Goal: Transaction & Acquisition: Purchase product/service

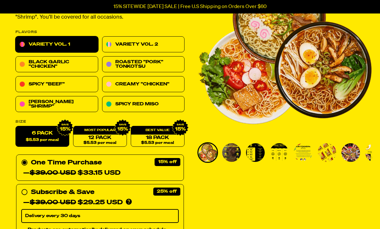
scroll to position [83, 0]
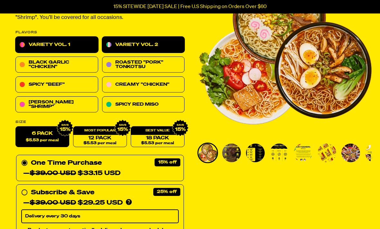
click at [134, 48] on link "Variety Vol. 2" at bounding box center [143, 45] width 83 height 16
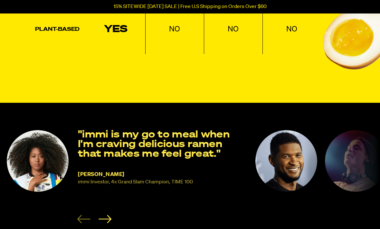
scroll to position [940, 0]
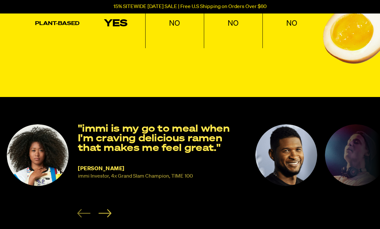
click at [106, 209] on icon "Next slide" at bounding box center [104, 213] width 13 height 8
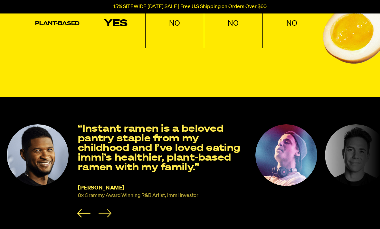
click at [107, 209] on icon "Next slide" at bounding box center [104, 213] width 13 height 8
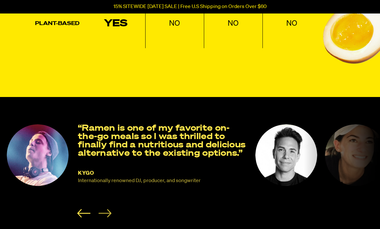
click at [108, 209] on icon "Next slide" at bounding box center [104, 213] width 13 height 8
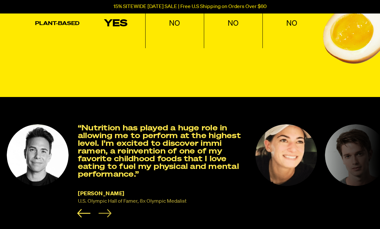
click at [108, 209] on icon "Next slide" at bounding box center [104, 213] width 13 height 8
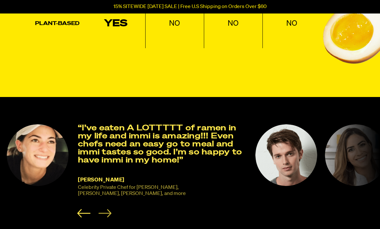
click at [108, 209] on icon "Next slide" at bounding box center [104, 213] width 13 height 8
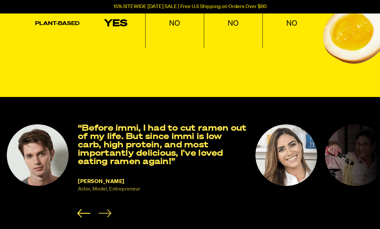
click at [108, 209] on icon "Next slide" at bounding box center [104, 213] width 13 height 8
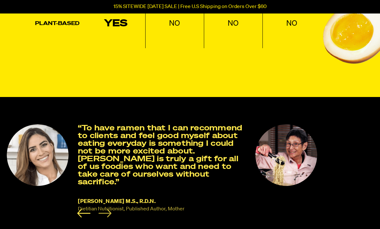
click at [108, 209] on icon "Next slide" at bounding box center [104, 213] width 13 height 8
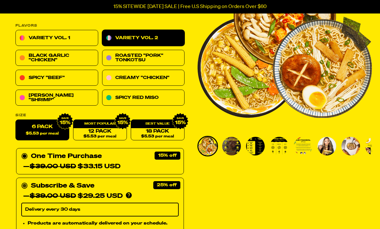
scroll to position [89, 0]
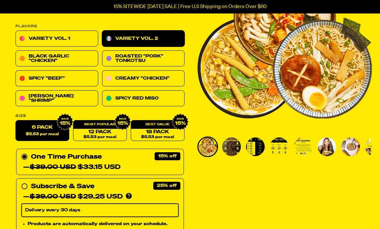
click at [248, 151] on img "Go to slide 3" at bounding box center [255, 147] width 19 height 19
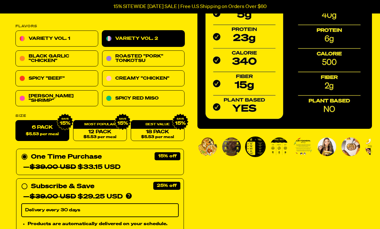
click at [238, 153] on img "Go to slide 2" at bounding box center [231, 147] width 19 height 19
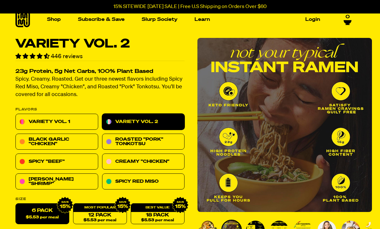
scroll to position [83, 0]
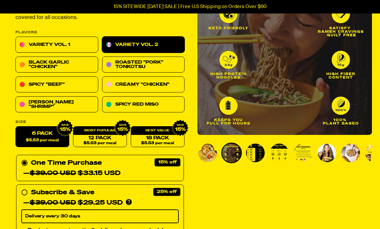
click at [253, 161] on img "Go to slide 3" at bounding box center [255, 153] width 19 height 19
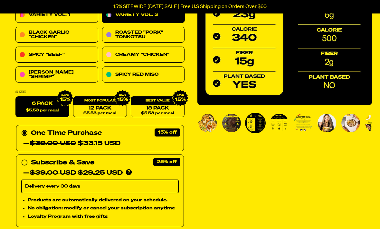
scroll to position [113, 0]
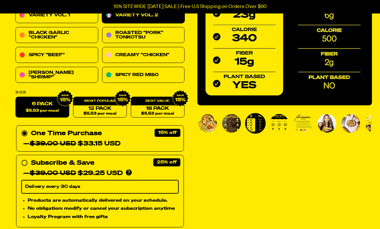
click at [282, 125] on img "Go to slide 4" at bounding box center [279, 123] width 19 height 19
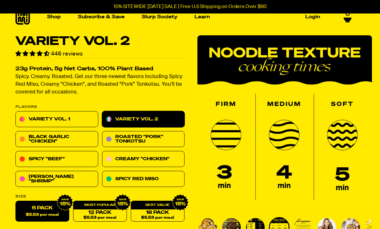
scroll to position [5, 0]
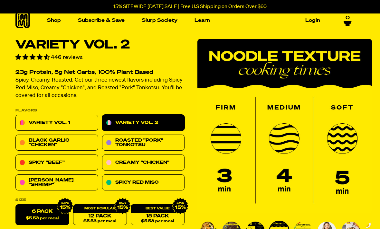
click at [300, 229] on img "Go to slide 5" at bounding box center [302, 231] width 19 height 19
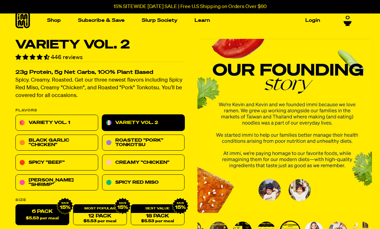
click at [310, 229] on img "Go to slide 6" at bounding box center [313, 231] width 19 height 19
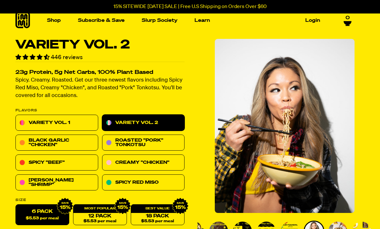
click at [332, 229] on img "Go to slide 7" at bounding box center [337, 231] width 19 height 19
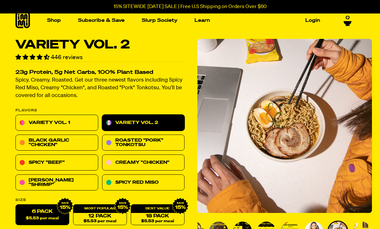
click at [359, 229] on img "Go to slide 8" at bounding box center [361, 231] width 19 height 19
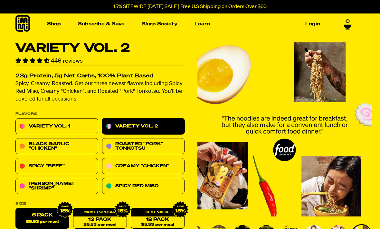
scroll to position [1, 0]
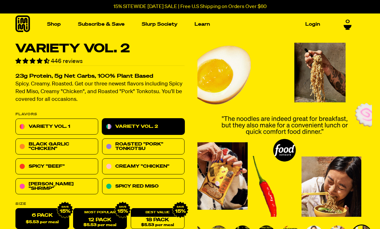
click at [110, 217] on link "12 Pack $5.53 per meal" at bounding box center [100, 219] width 54 height 21
radio input "false"
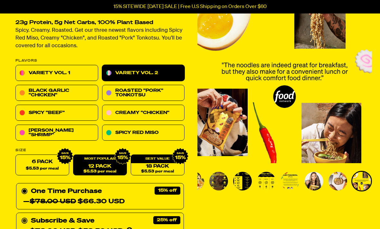
scroll to position [66, 0]
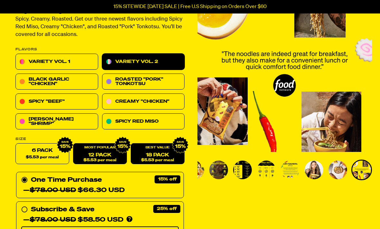
click at [152, 154] on link "18 Pack $5.53 per meal" at bounding box center [158, 154] width 54 height 21
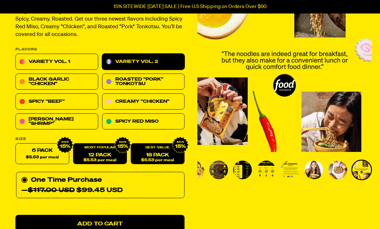
click at [80, 152] on link "12 Pack $5.53 per meal" at bounding box center [100, 154] width 54 height 21
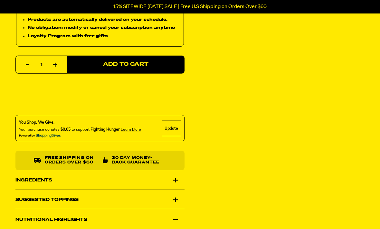
scroll to position [310, 0]
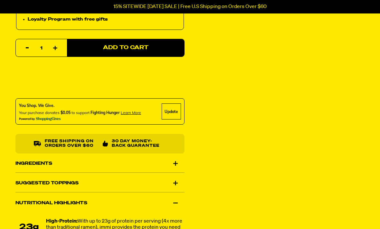
click at [176, 162] on div "Ingredients" at bounding box center [99, 164] width 169 height 18
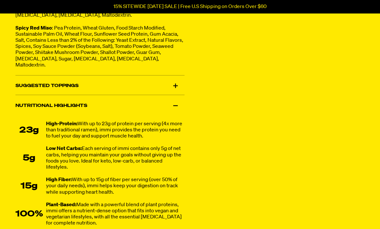
scroll to position [572, 0]
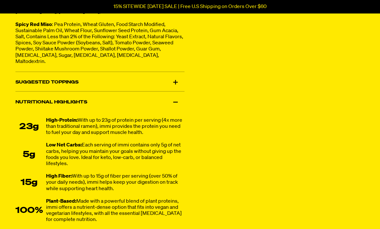
click at [175, 82] on div "Suggested Toppings" at bounding box center [99, 83] width 169 height 18
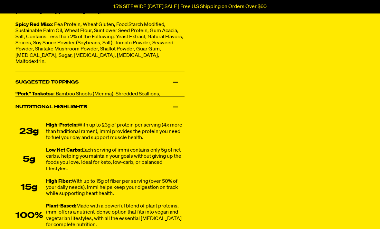
scroll to position [573, 0]
